Goal: Task Accomplishment & Management: Use online tool/utility

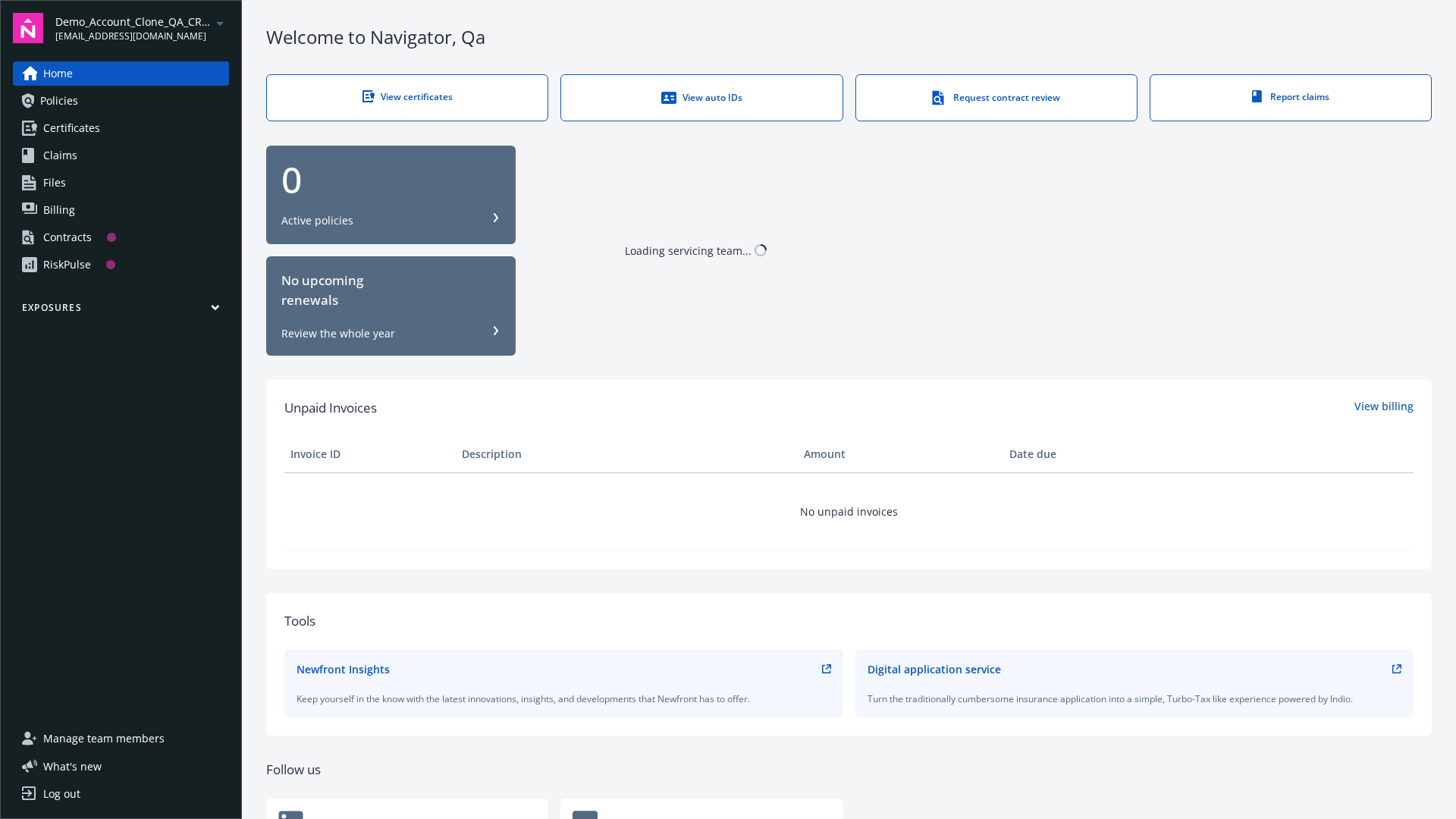
click at [142, 28] on span "Demo_Account_Clone_QA_CR_Tests_Prospect" at bounding box center [133, 21] width 156 height 16
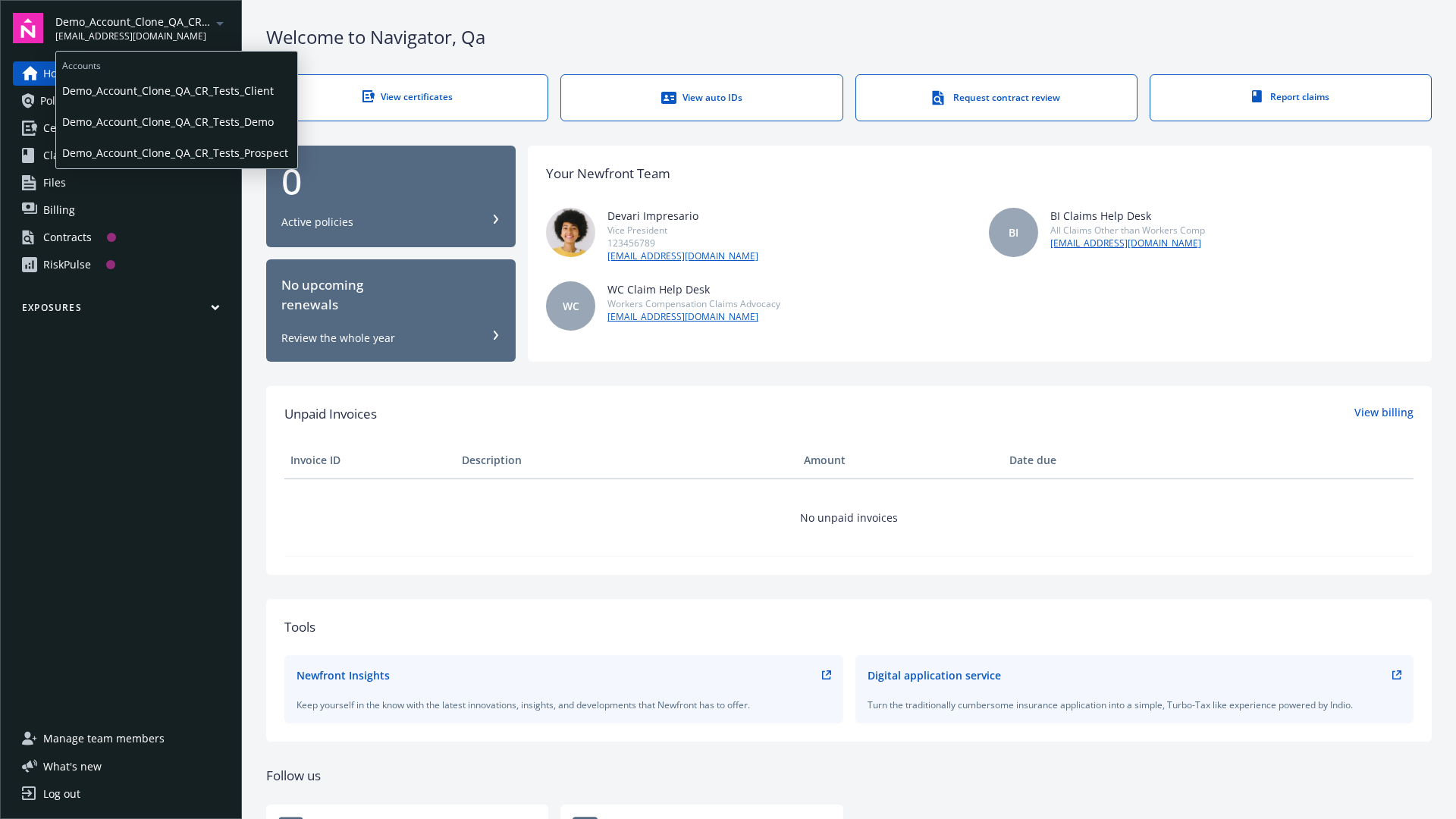
click at [175, 91] on span "Demo_Account_Clone_QA_CR_Tests_Client" at bounding box center [176, 91] width 229 height 31
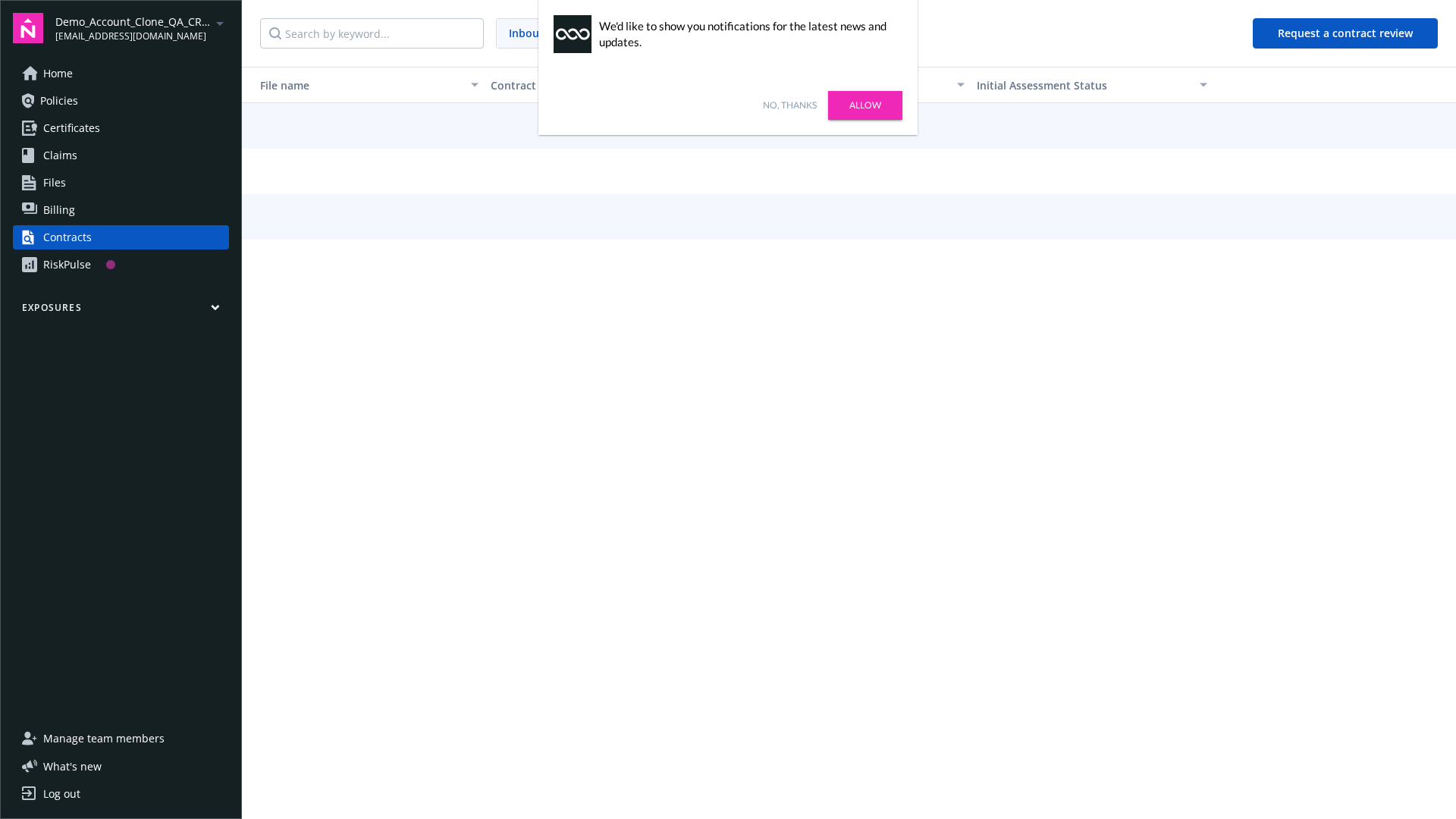
click at [789, 105] on link "No, thanks" at bounding box center [789, 105] width 54 height 14
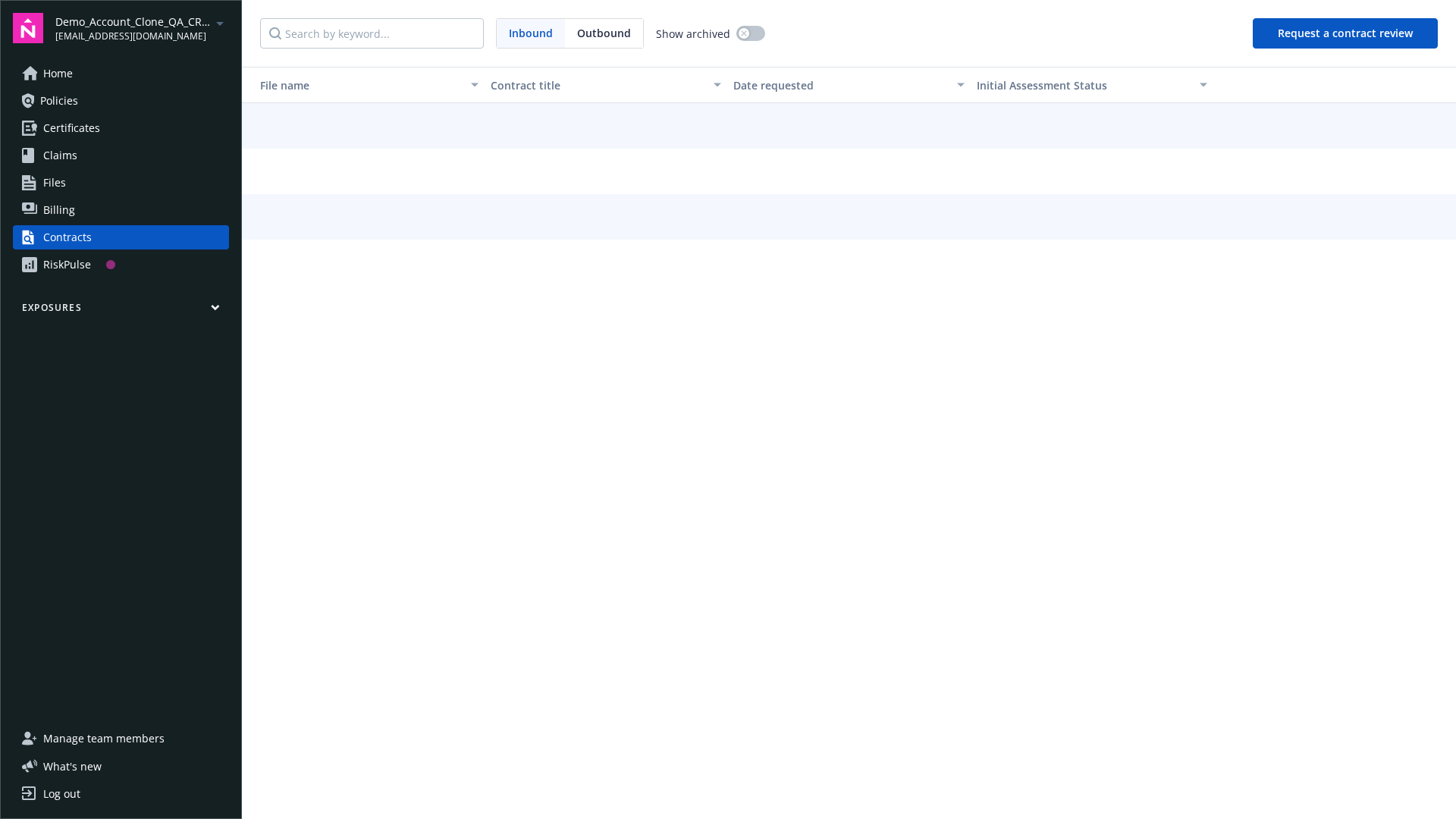
click at [1346, 33] on button "Request a contract review" at bounding box center [1345, 34] width 185 height 31
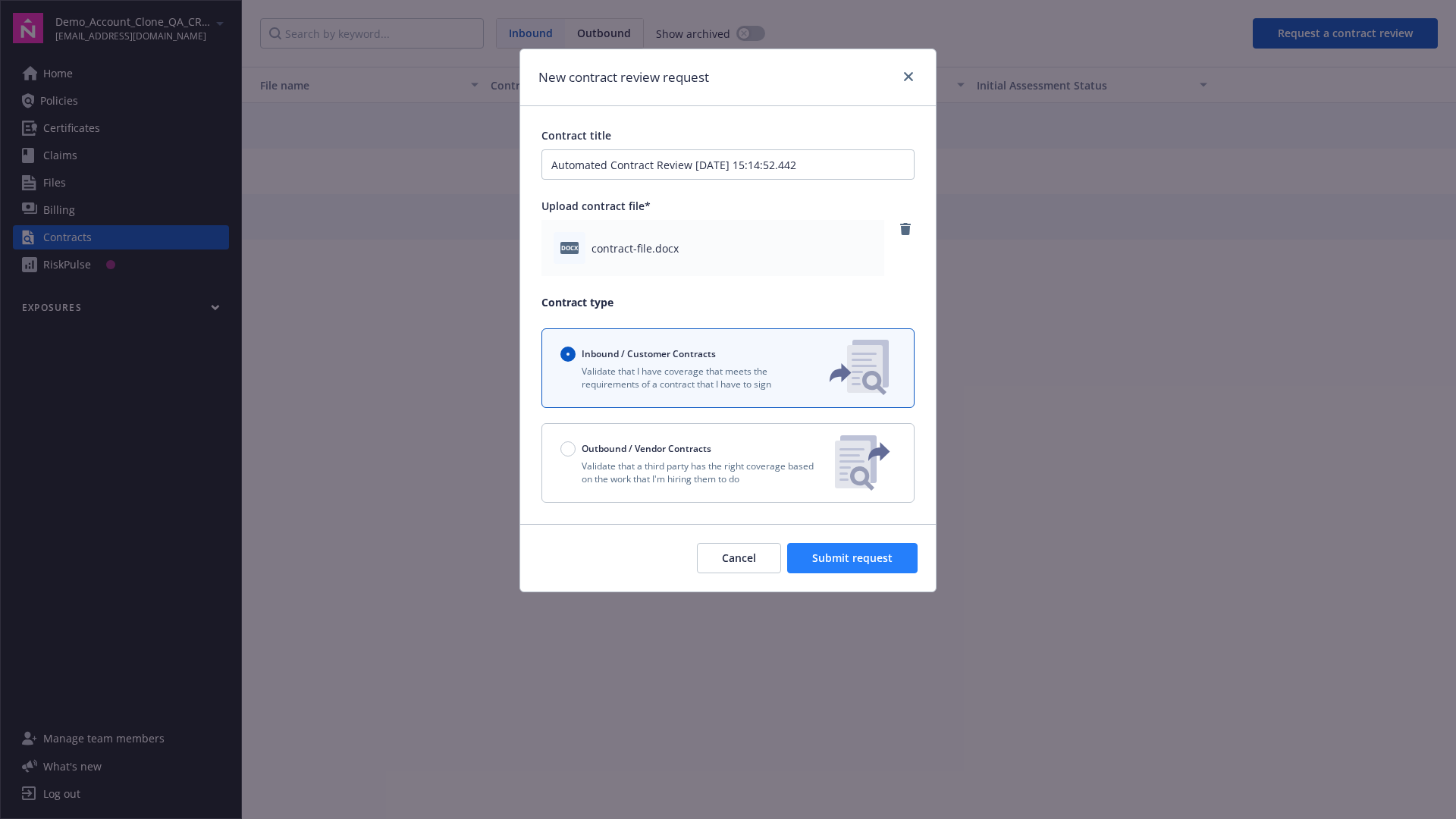
type input "Automated Contract Review 09-24-2025 15:14:52.442"
click at [853, 558] on span "Submit request" at bounding box center [852, 558] width 81 height 15
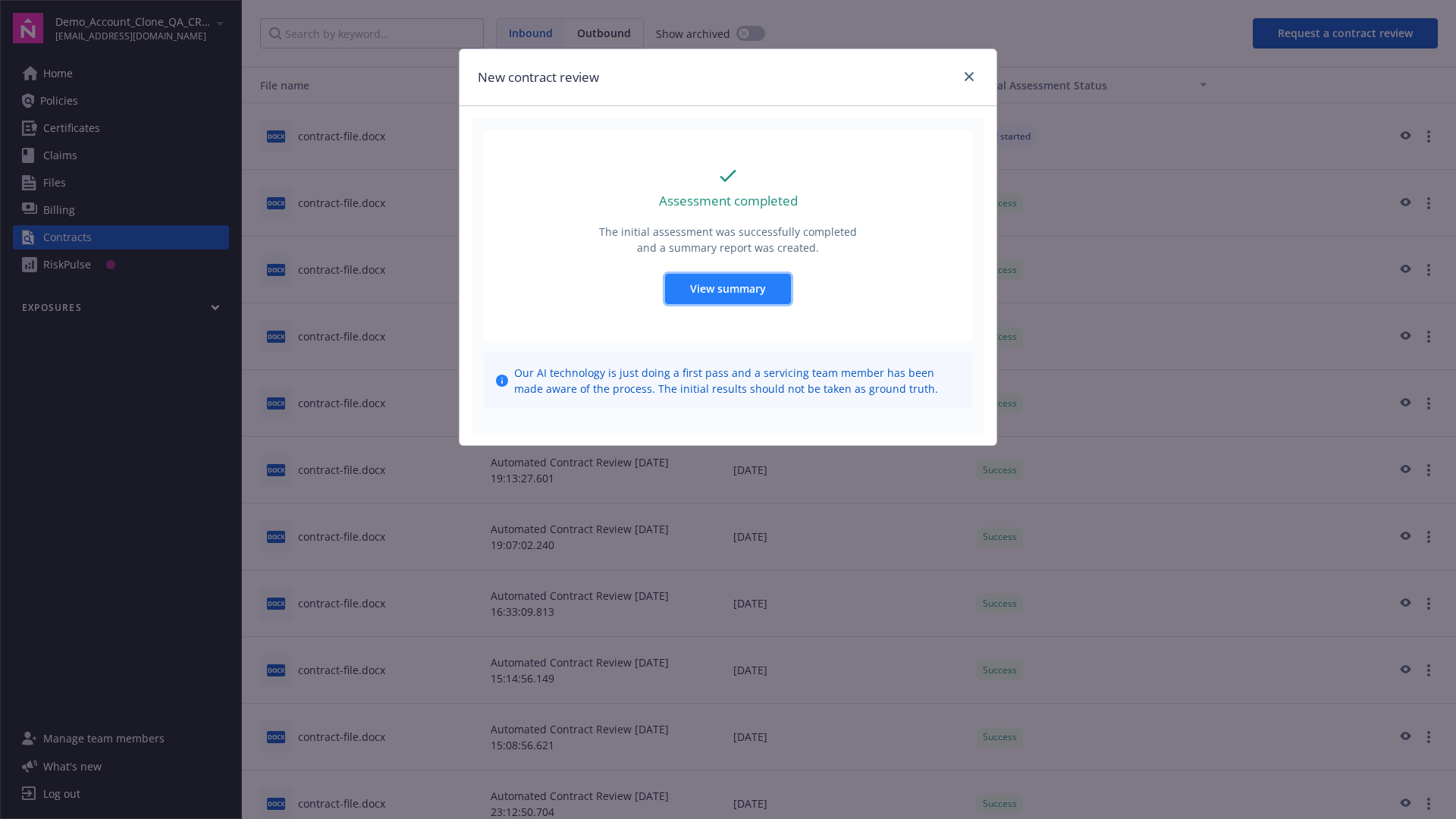
click at [727, 289] on span "View summary" at bounding box center [727, 289] width 76 height 15
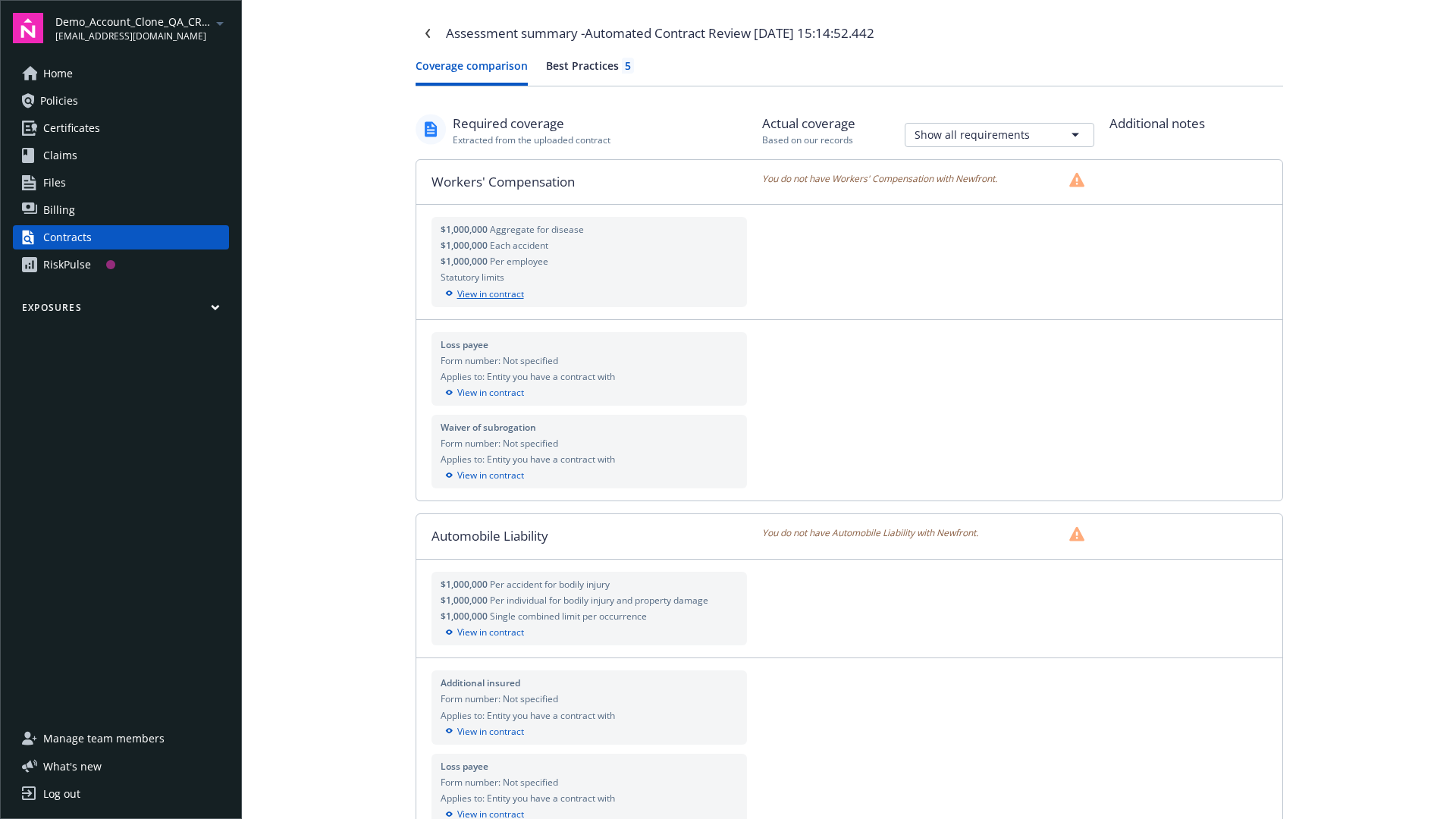
click at [588, 293] on div "View in contract" at bounding box center [589, 295] width 298 height 14
